Goal: Task Accomplishment & Management: Complete application form

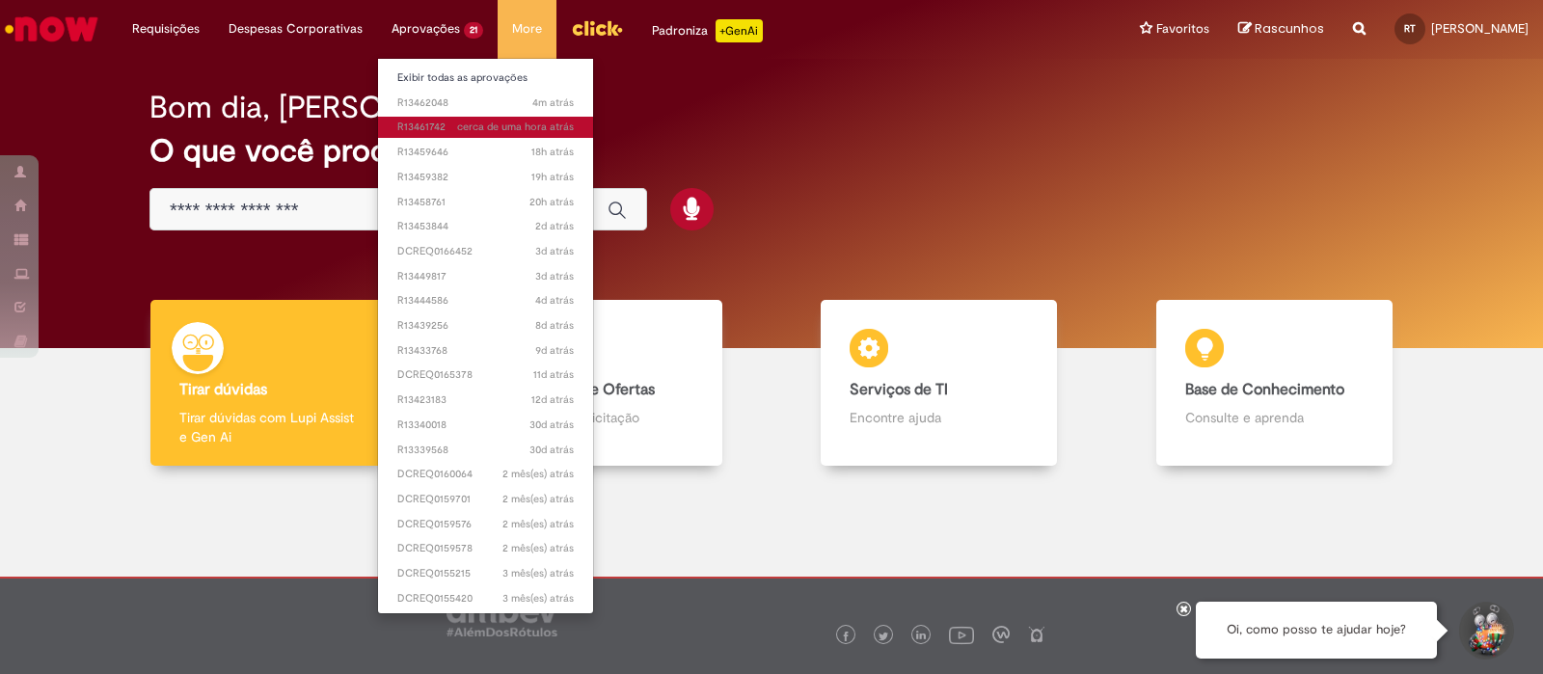
click at [424, 127] on span "cerca de uma hora atrás cerca de uma hora atrás R13461742" at bounding box center [485, 127] width 176 height 15
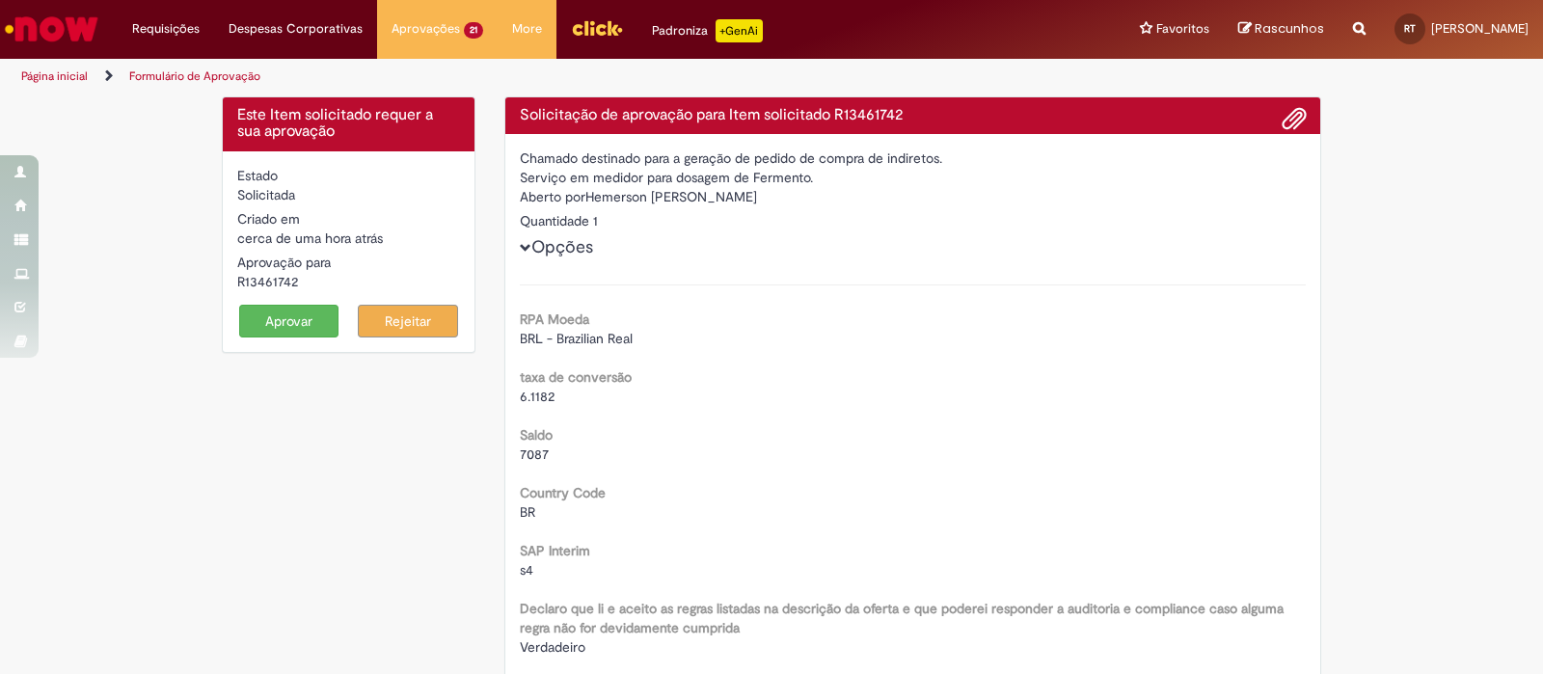
click at [288, 317] on button "Aprovar" at bounding box center [289, 321] width 100 height 33
